Goal: Information Seeking & Learning: Learn about a topic

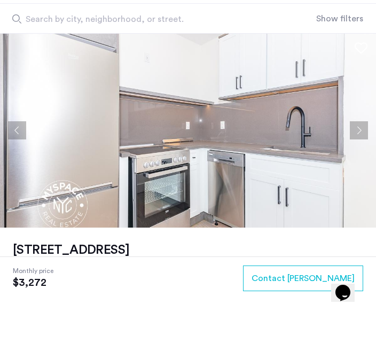
scroll to position [32, 0]
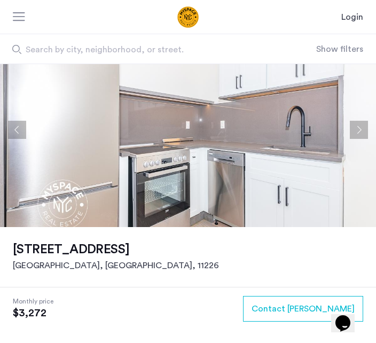
click at [361, 127] on button "Next apartment" at bounding box center [359, 130] width 18 height 18
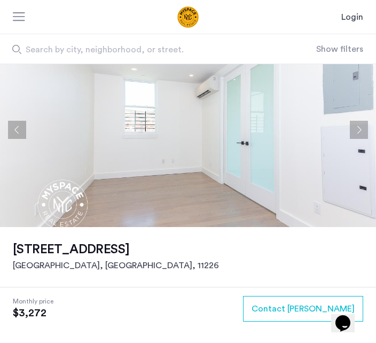
click at [359, 133] on button "Next apartment" at bounding box center [359, 130] width 18 height 18
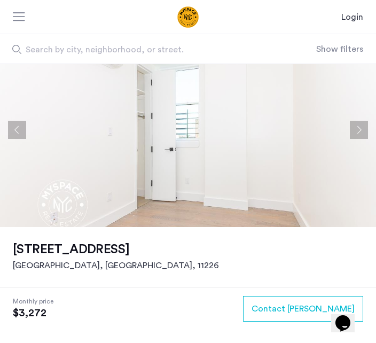
click at [359, 132] on button "Next apartment" at bounding box center [359, 130] width 18 height 18
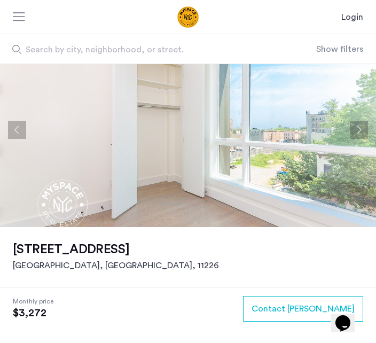
click at [362, 129] on button "Next apartment" at bounding box center [359, 130] width 18 height 18
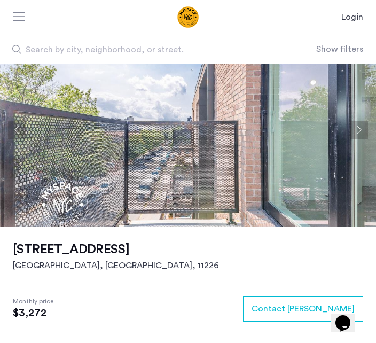
click at [361, 132] on button "Next apartment" at bounding box center [359, 130] width 18 height 18
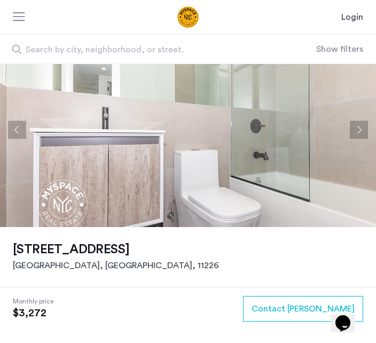
click at [363, 128] on button "Next apartment" at bounding box center [359, 130] width 18 height 18
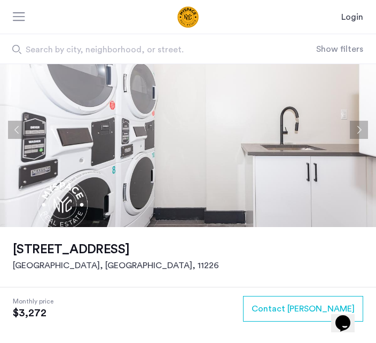
click at [360, 132] on button "Next apartment" at bounding box center [359, 130] width 18 height 18
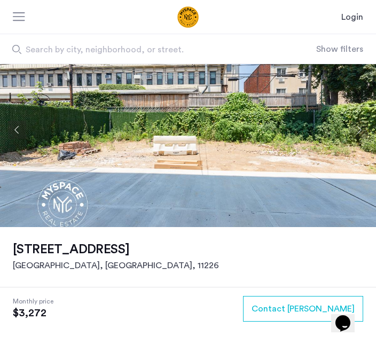
click at [359, 135] on button "Next apartment" at bounding box center [359, 130] width 18 height 18
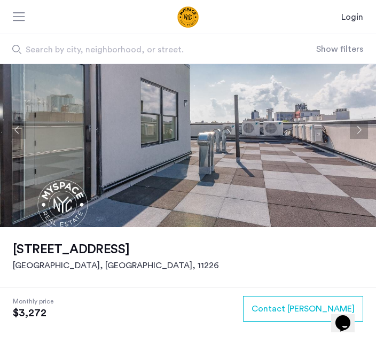
click at [359, 133] on button "Next apartment" at bounding box center [359, 130] width 18 height 18
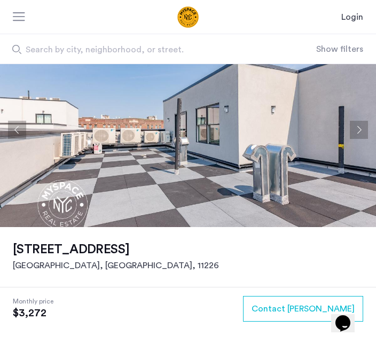
click at [359, 132] on button "Next apartment" at bounding box center [359, 130] width 18 height 18
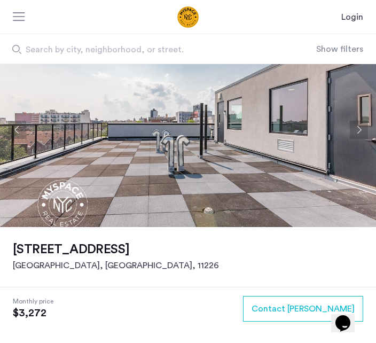
click at [361, 134] on button "Next apartment" at bounding box center [359, 130] width 18 height 18
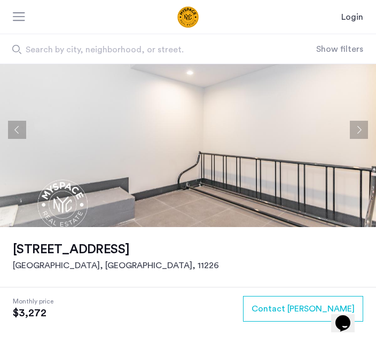
click at [360, 133] on button "Next apartment" at bounding box center [359, 130] width 18 height 18
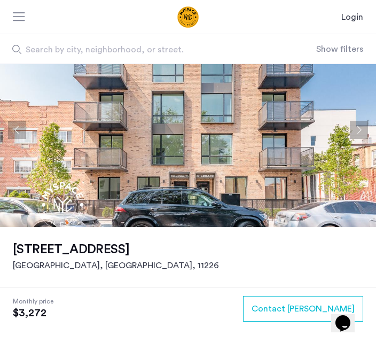
click at [362, 132] on button "Next apartment" at bounding box center [359, 130] width 18 height 18
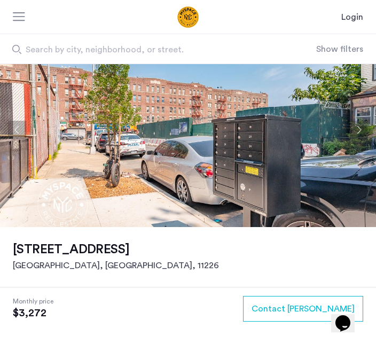
click at [358, 134] on button "Next apartment" at bounding box center [359, 130] width 18 height 18
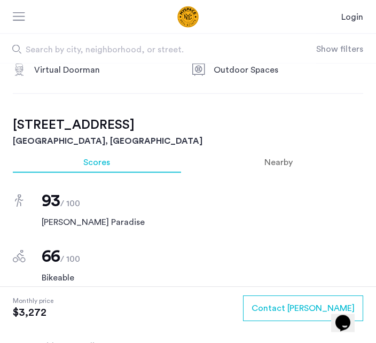
scroll to position [678, 0]
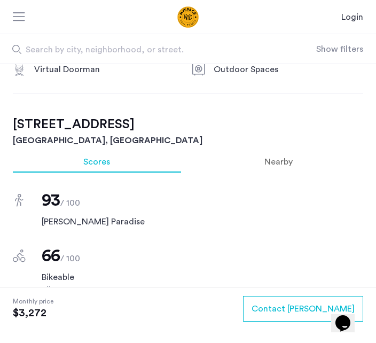
click at [280, 161] on span "Nearby" at bounding box center [278, 161] width 28 height 9
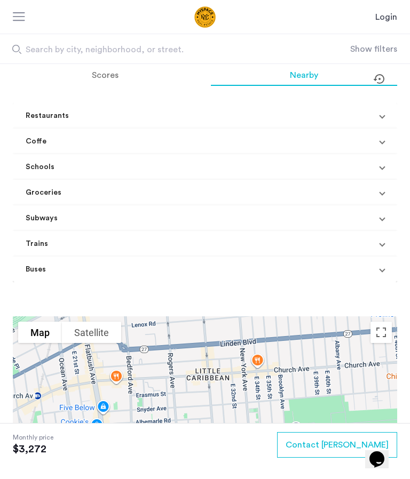
scroll to position [767, 0]
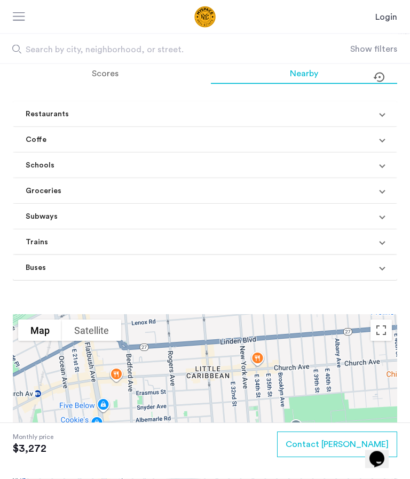
click at [375, 114] on mat-expansion-panel-header "Restaurants" at bounding box center [205, 114] width 384 height 26
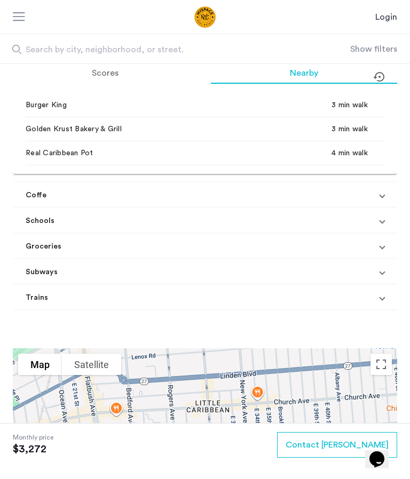
scroll to position [232, 0]
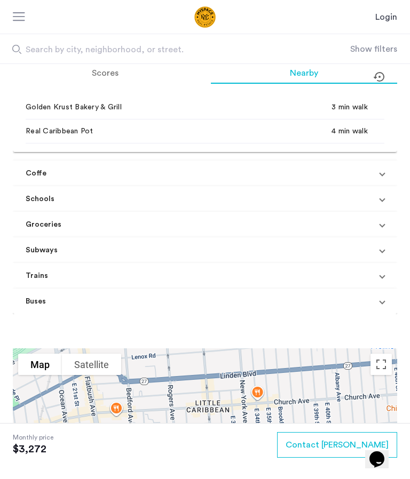
click at [375, 222] on mat-expansion-panel-header "Groceries" at bounding box center [205, 225] width 384 height 26
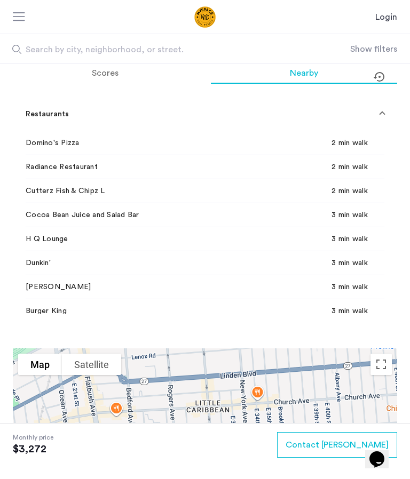
scroll to position [5, 0]
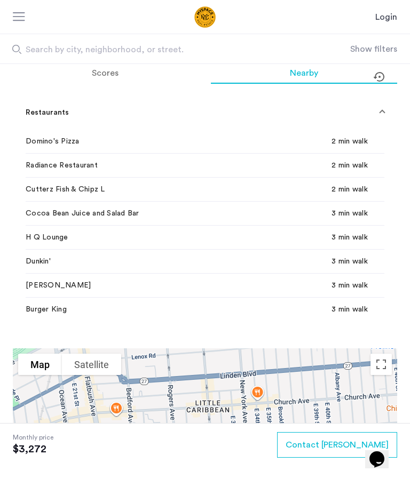
click at [375, 114] on mat-expansion-panel-header "Restaurants" at bounding box center [205, 113] width 384 height 34
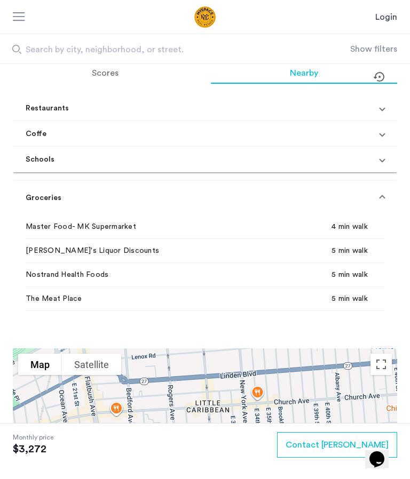
click at [375, 192] on mat-expansion-panel-header "Groceries" at bounding box center [205, 198] width 384 height 34
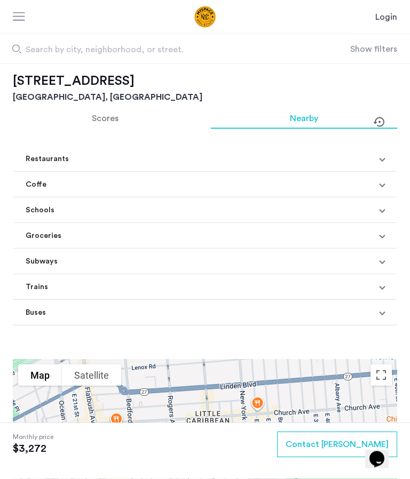
scroll to position [722, 0]
